Goal: Transaction & Acquisition: Subscribe to service/newsletter

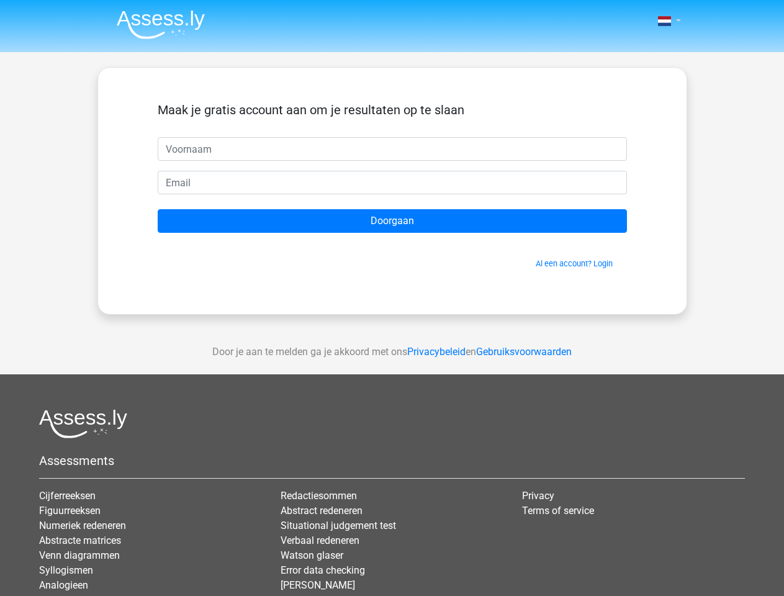
click at [665, 21] on span at bounding box center [664, 21] width 13 height 10
click at [392, 221] on input "Doorgaan" at bounding box center [392, 221] width 469 height 24
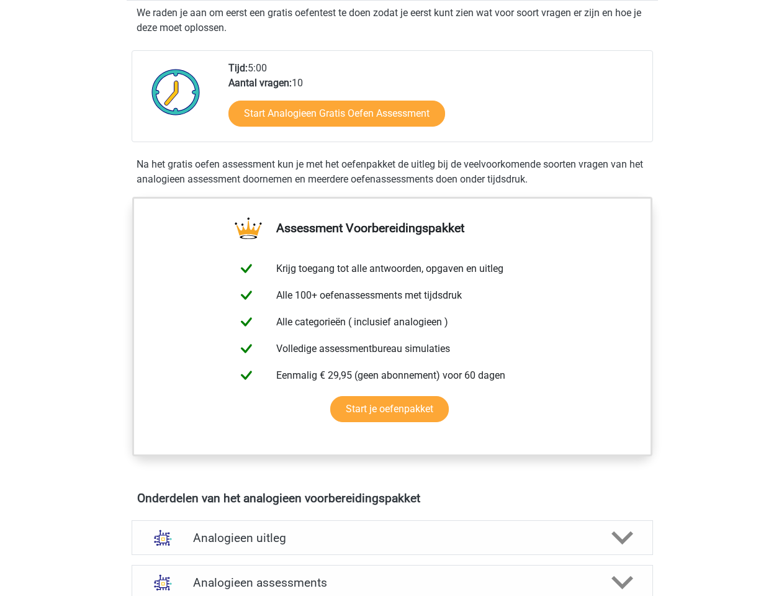
scroll to position [239, 0]
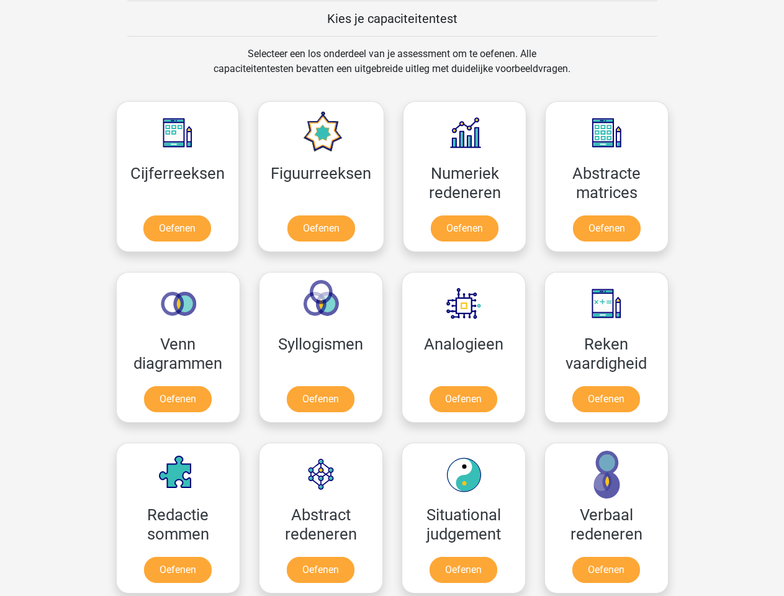
scroll to position [481, 0]
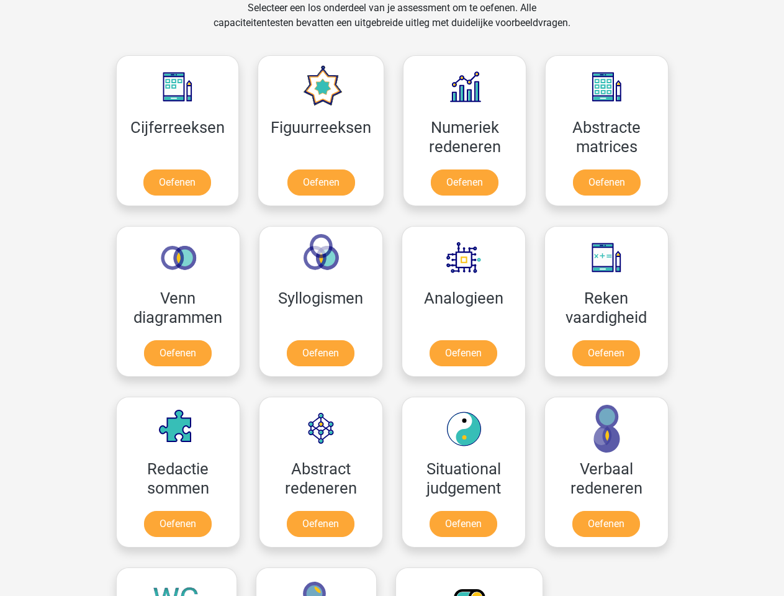
scroll to position [527, 0]
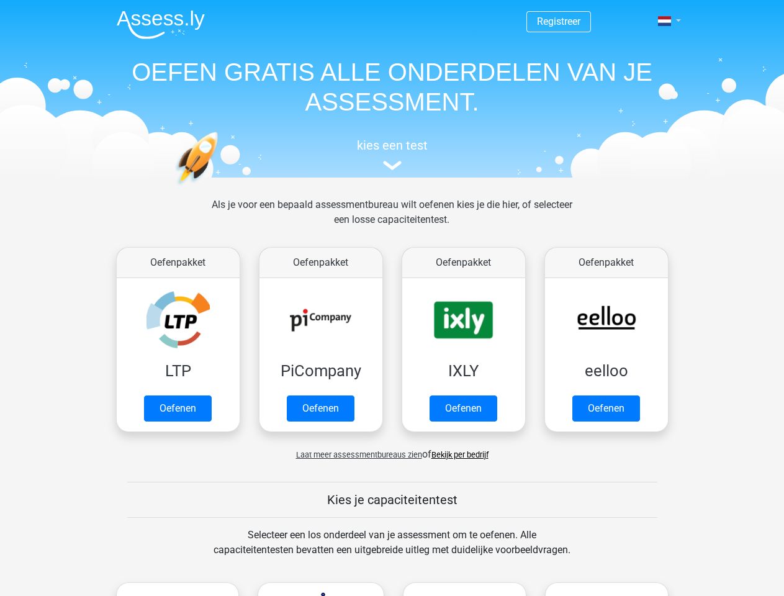
click at [665, 21] on span at bounding box center [664, 21] width 13 height 10
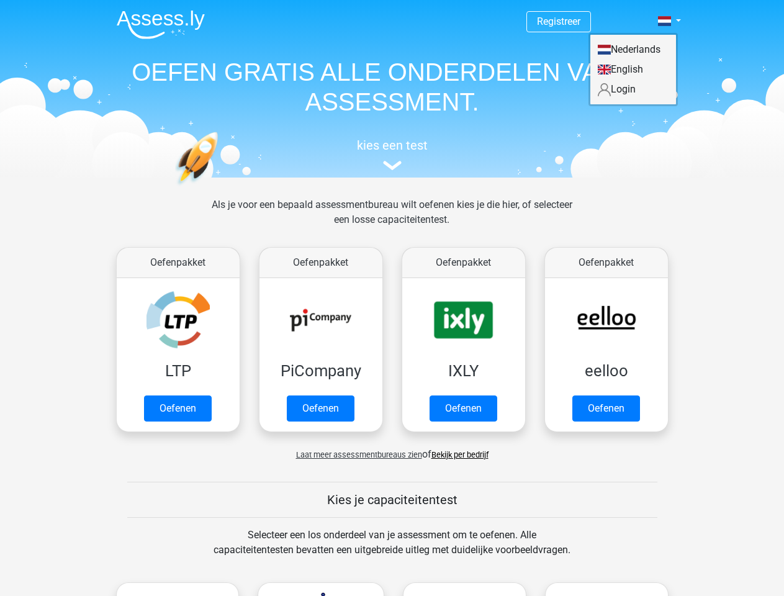
click at [356, 454] on span "Laat meer assessmentbureaus zien" at bounding box center [359, 454] width 126 height 9
